Goal: Download file/media

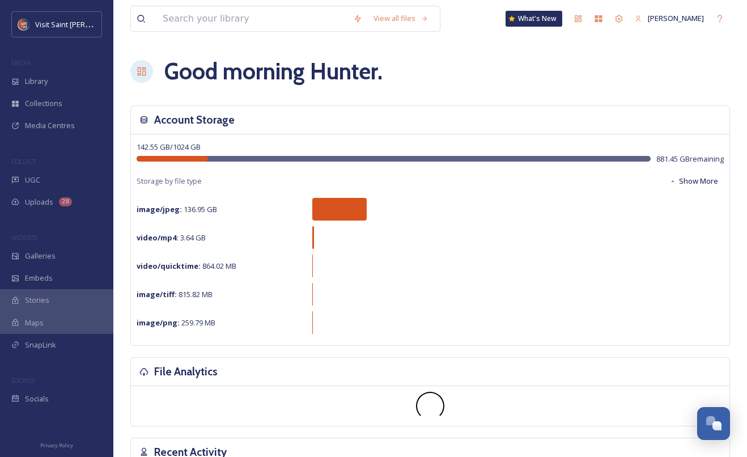
scroll to position [1930, 0]
click at [212, 23] on input at bounding box center [252, 18] width 190 height 25
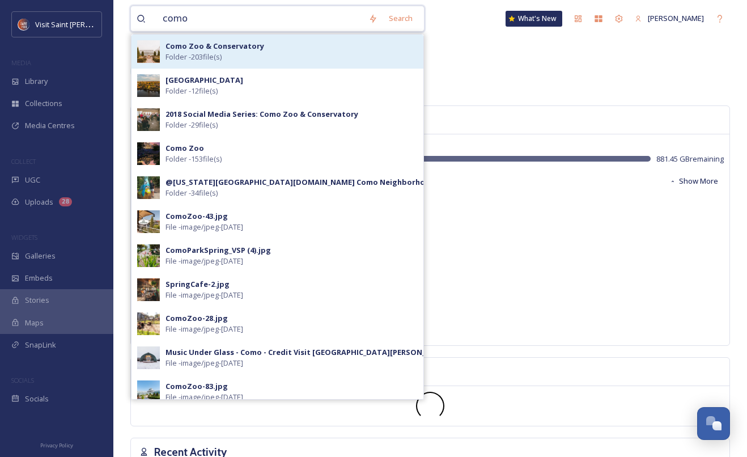
type input "como"
click at [197, 57] on span "Folder - 203 file(s)" at bounding box center [193, 57] width 56 height 11
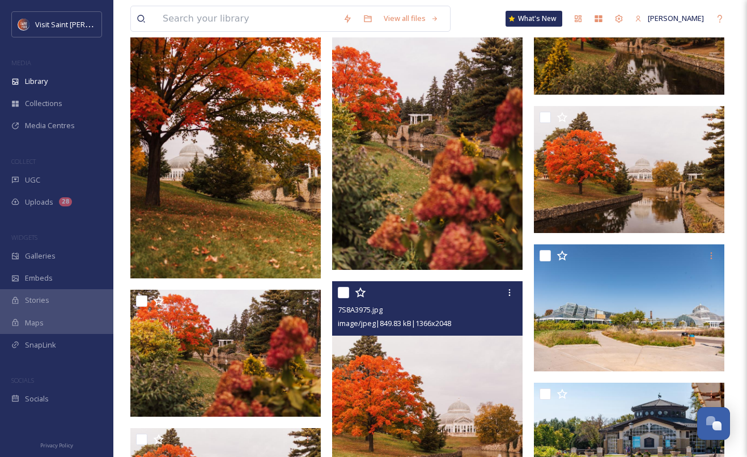
scroll to position [2913, 0]
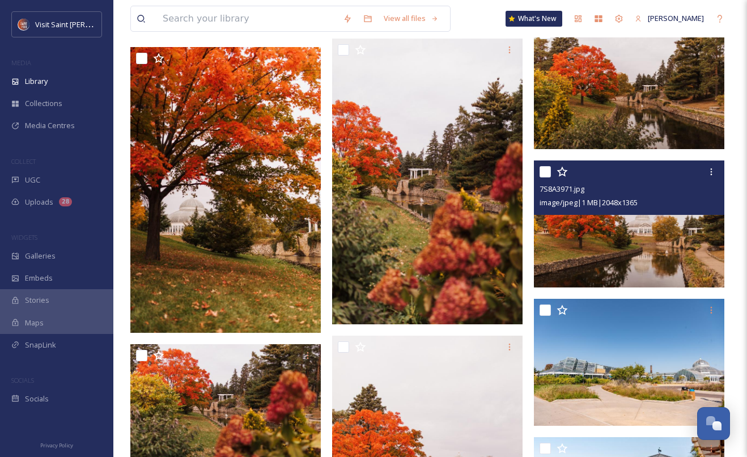
click at [622, 240] on img at bounding box center [629, 223] width 190 height 127
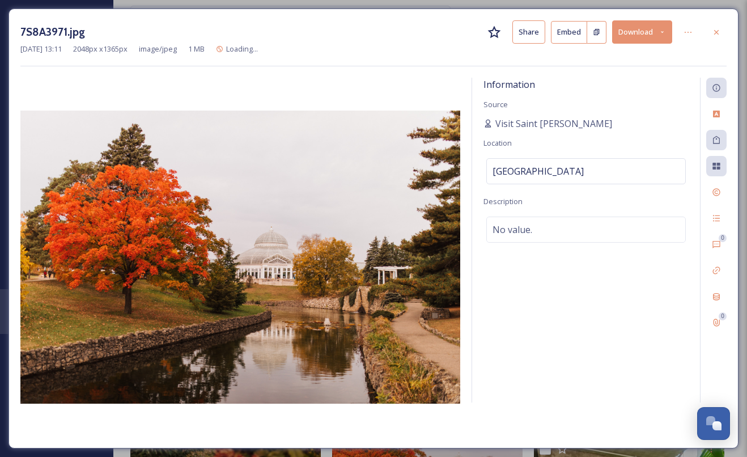
click at [648, 29] on button "Download" at bounding box center [642, 31] width 60 height 23
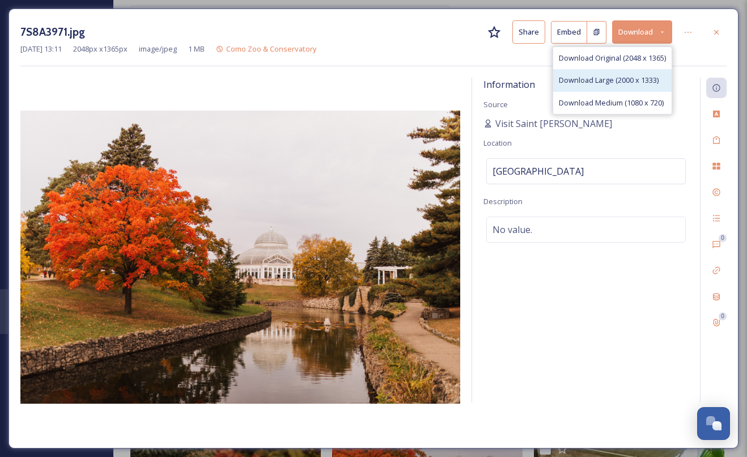
click at [629, 78] on span "Download Large (2000 x 1333)" at bounding box center [609, 80] width 100 height 11
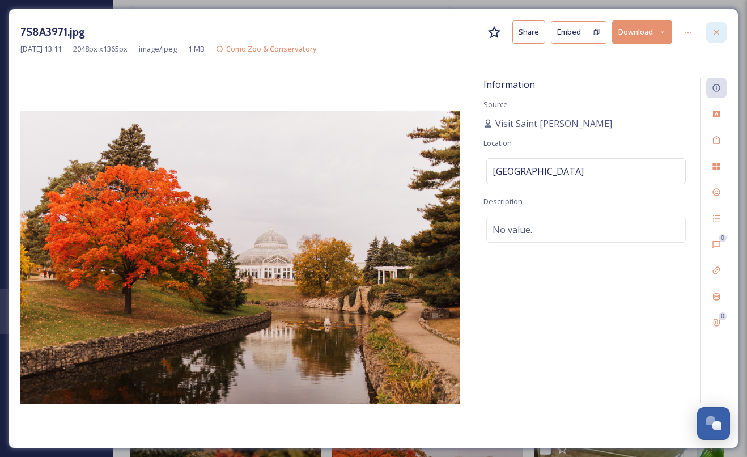
click at [719, 31] on icon at bounding box center [716, 32] width 9 height 9
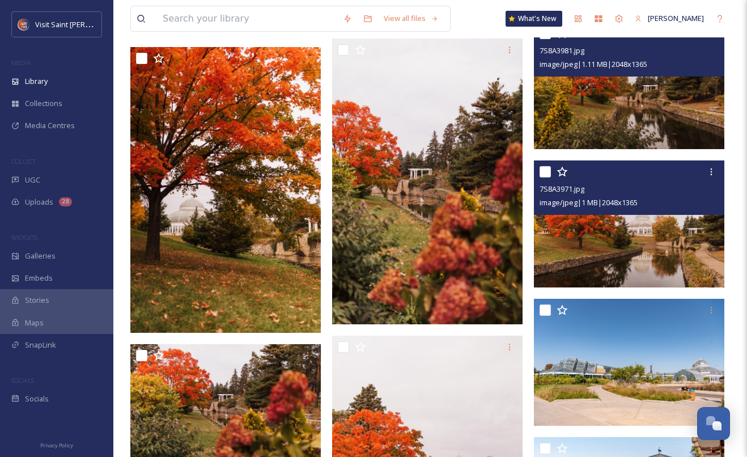
click at [607, 84] on img at bounding box center [629, 85] width 190 height 127
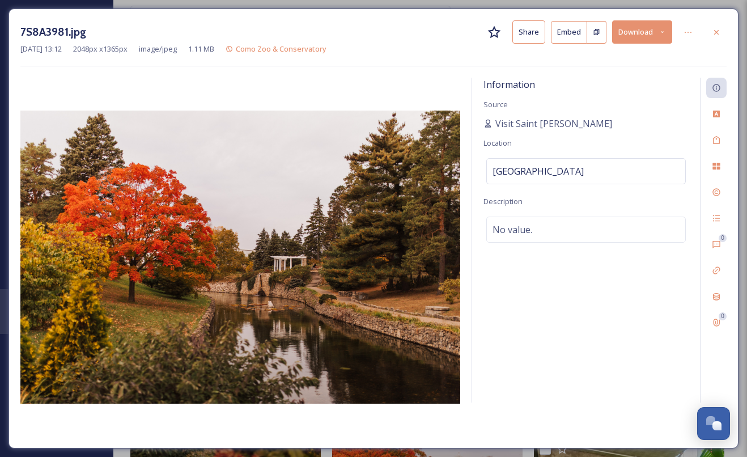
click at [705, 33] on div "7S8A3981.jpg Share Embed Download" at bounding box center [373, 31] width 706 height 23
click at [708, 33] on div at bounding box center [716, 32] width 20 height 20
